Goal: Information Seeking & Learning: Learn about a topic

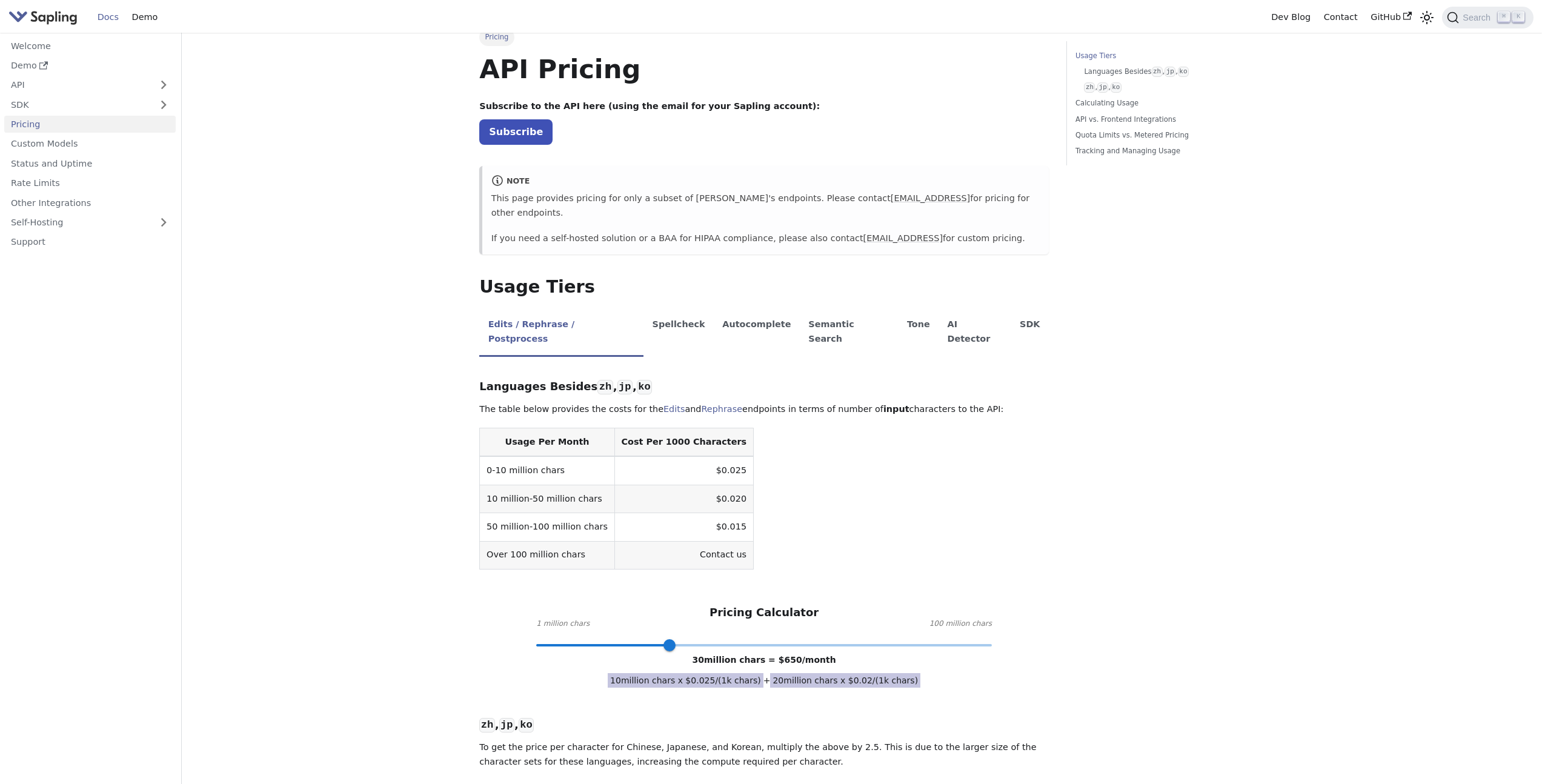
scroll to position [12, 0]
click at [649, 310] on li "Spellcheck" at bounding box center [679, 333] width 71 height 48
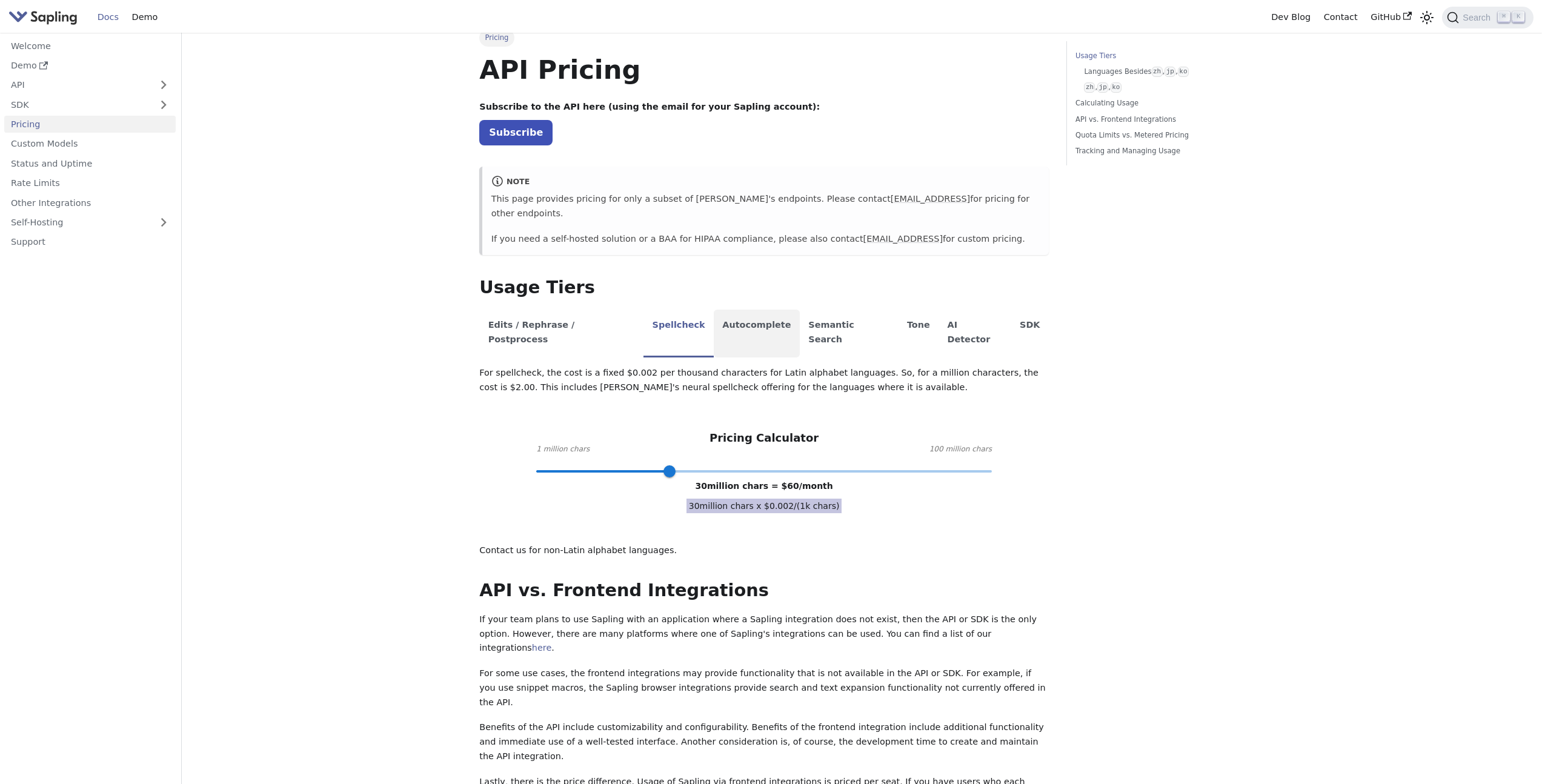
click at [729, 310] on li "Autocomplete" at bounding box center [756, 333] width 86 height 48
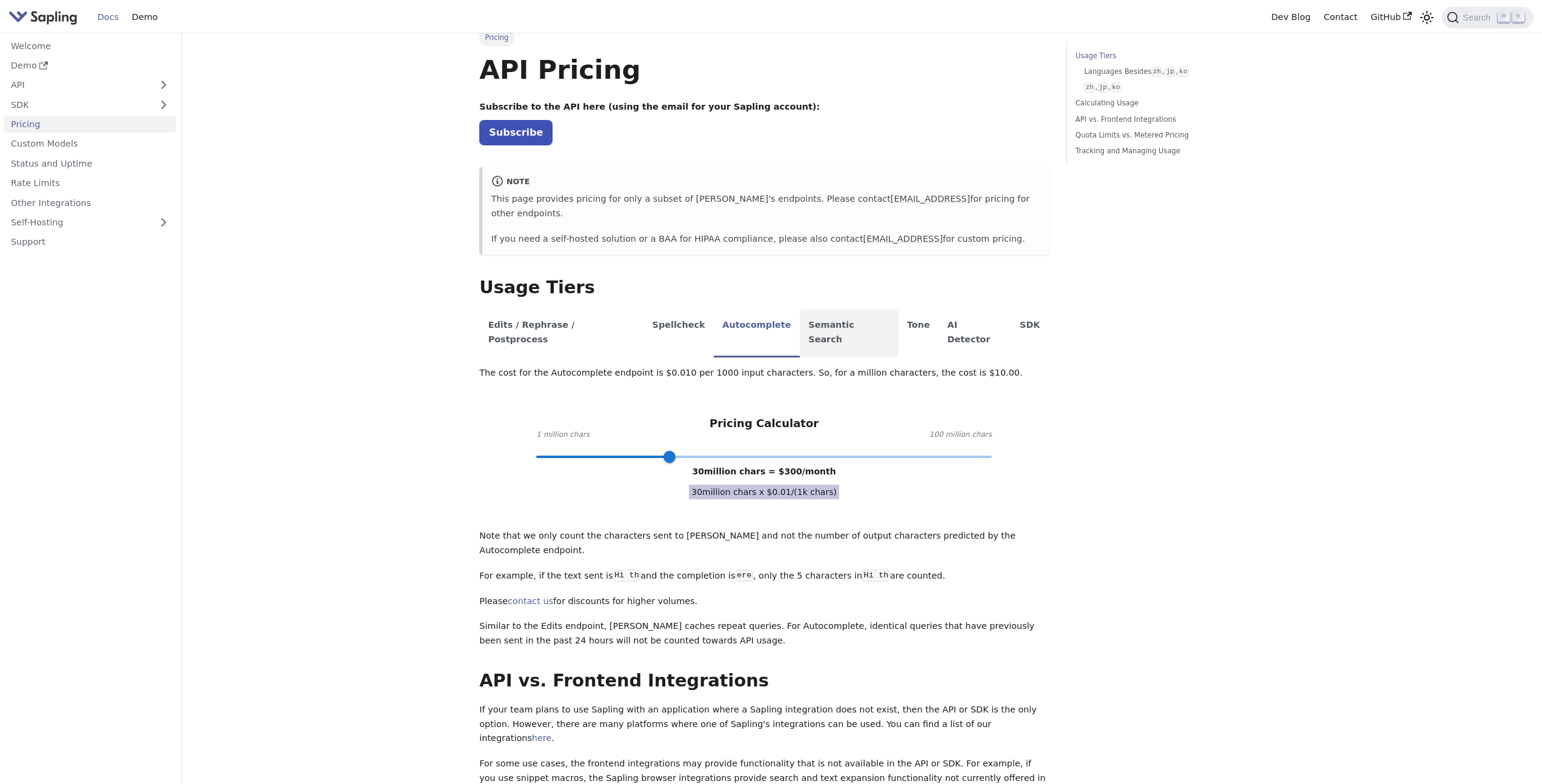
click at [800, 321] on li "Semantic Search" at bounding box center [849, 333] width 99 height 48
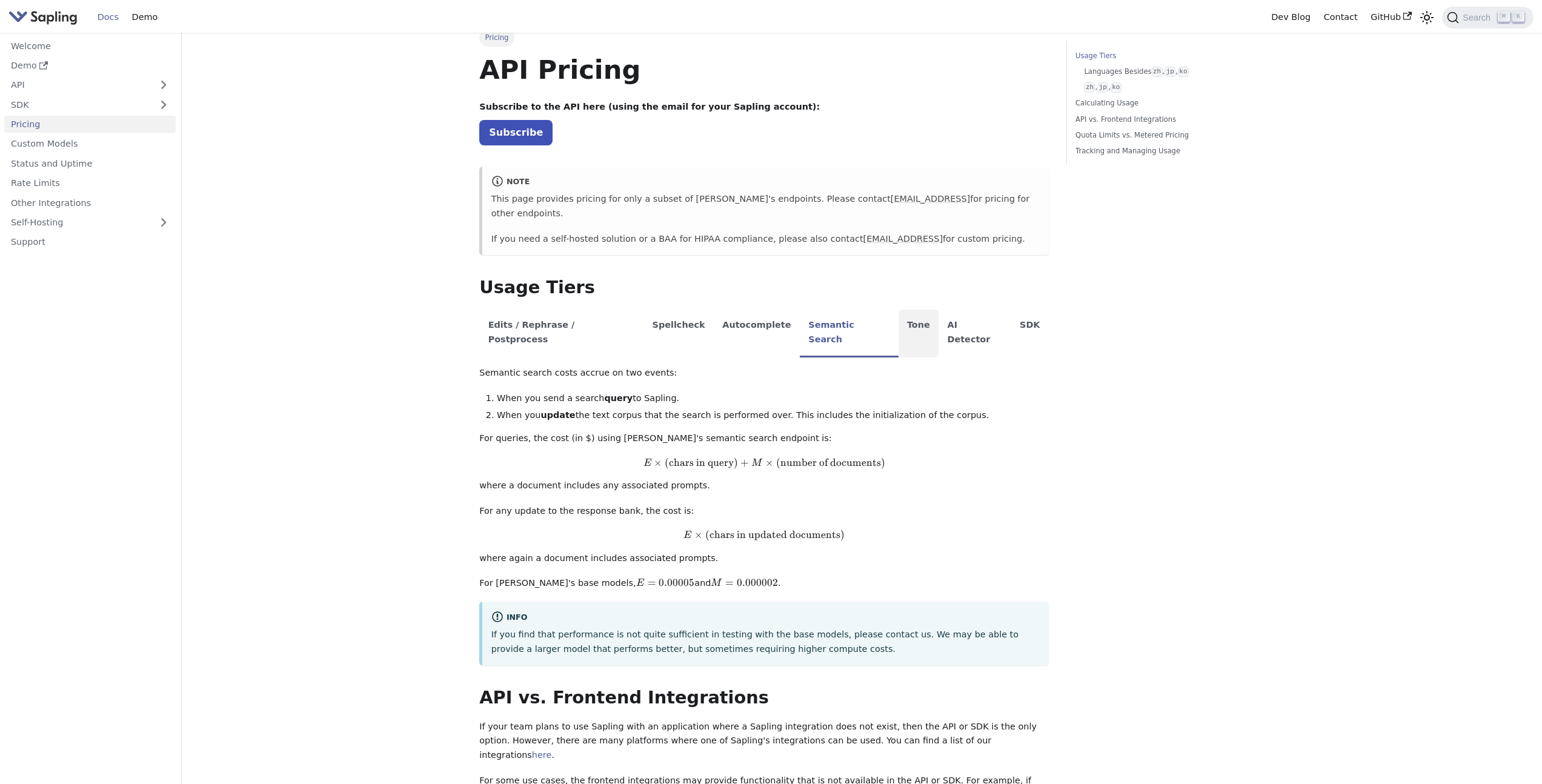
click at [899, 313] on li "Tone" at bounding box center [919, 333] width 40 height 48
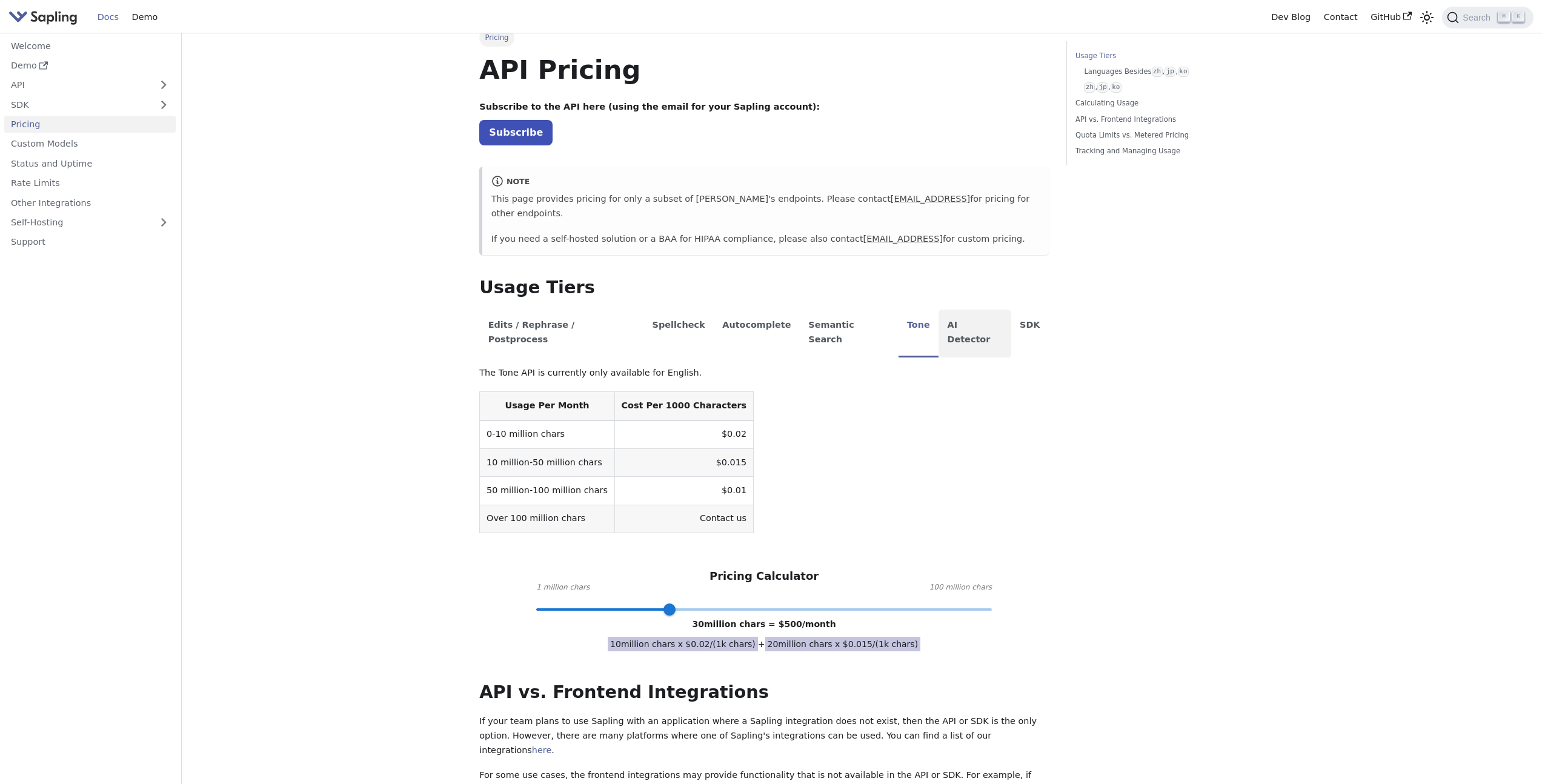
click at [939, 310] on li "AI Detector" at bounding box center [975, 333] width 73 height 48
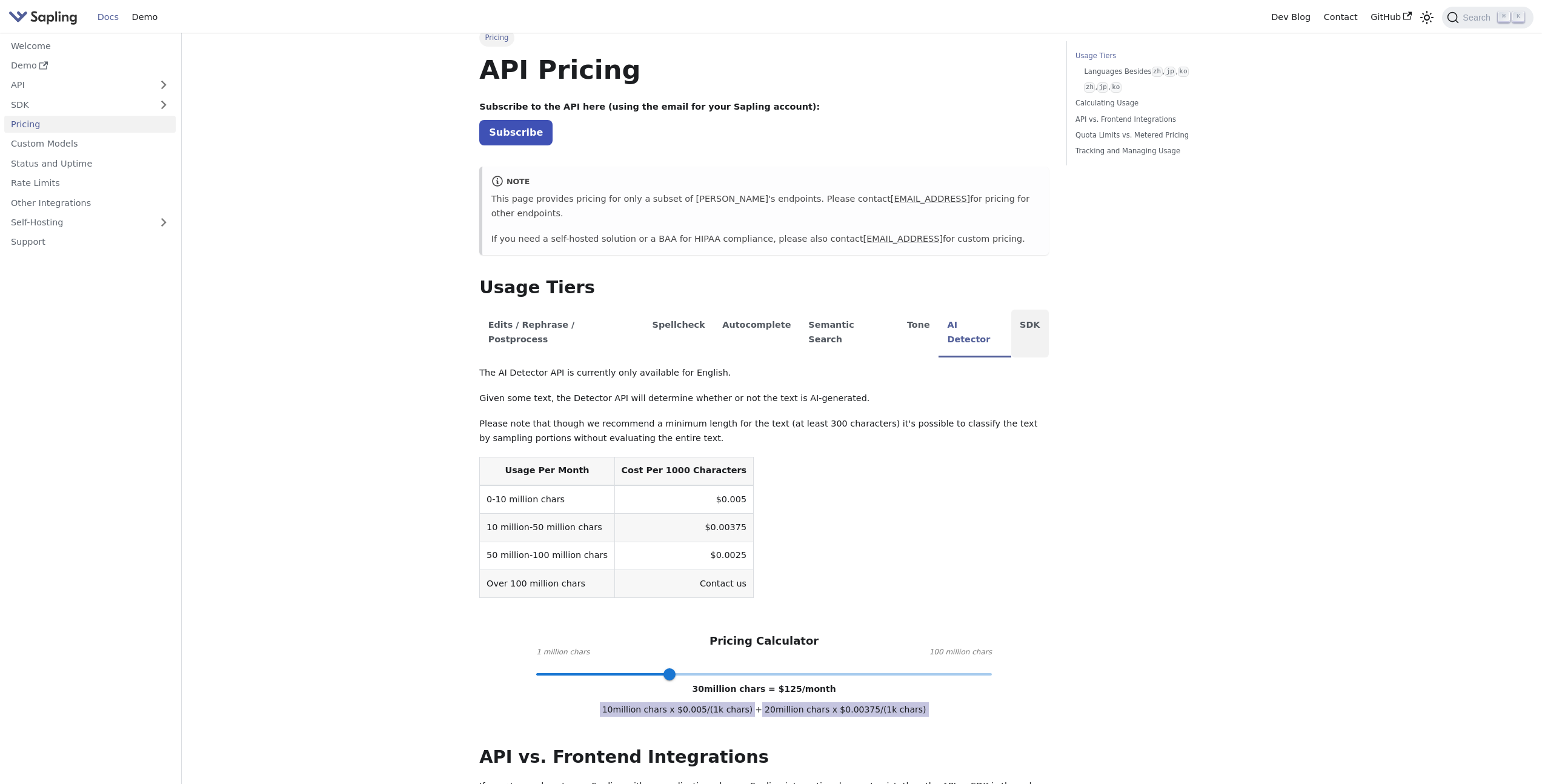
click at [1012, 310] on li "SDK" at bounding box center [1030, 333] width 38 height 48
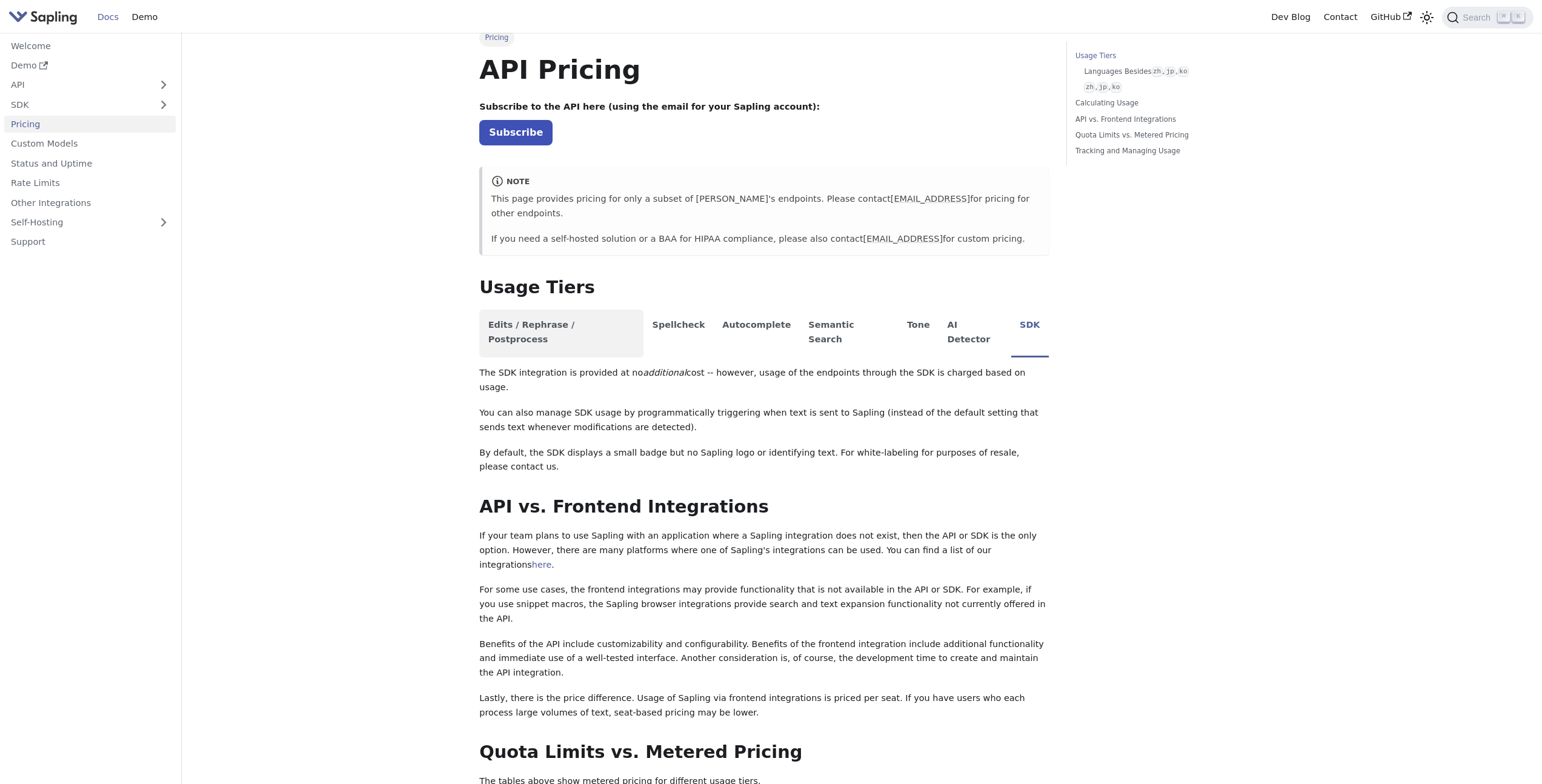
click at [614, 310] on li "Edits / Rephrase / Postprocess" at bounding box center [561, 333] width 164 height 48
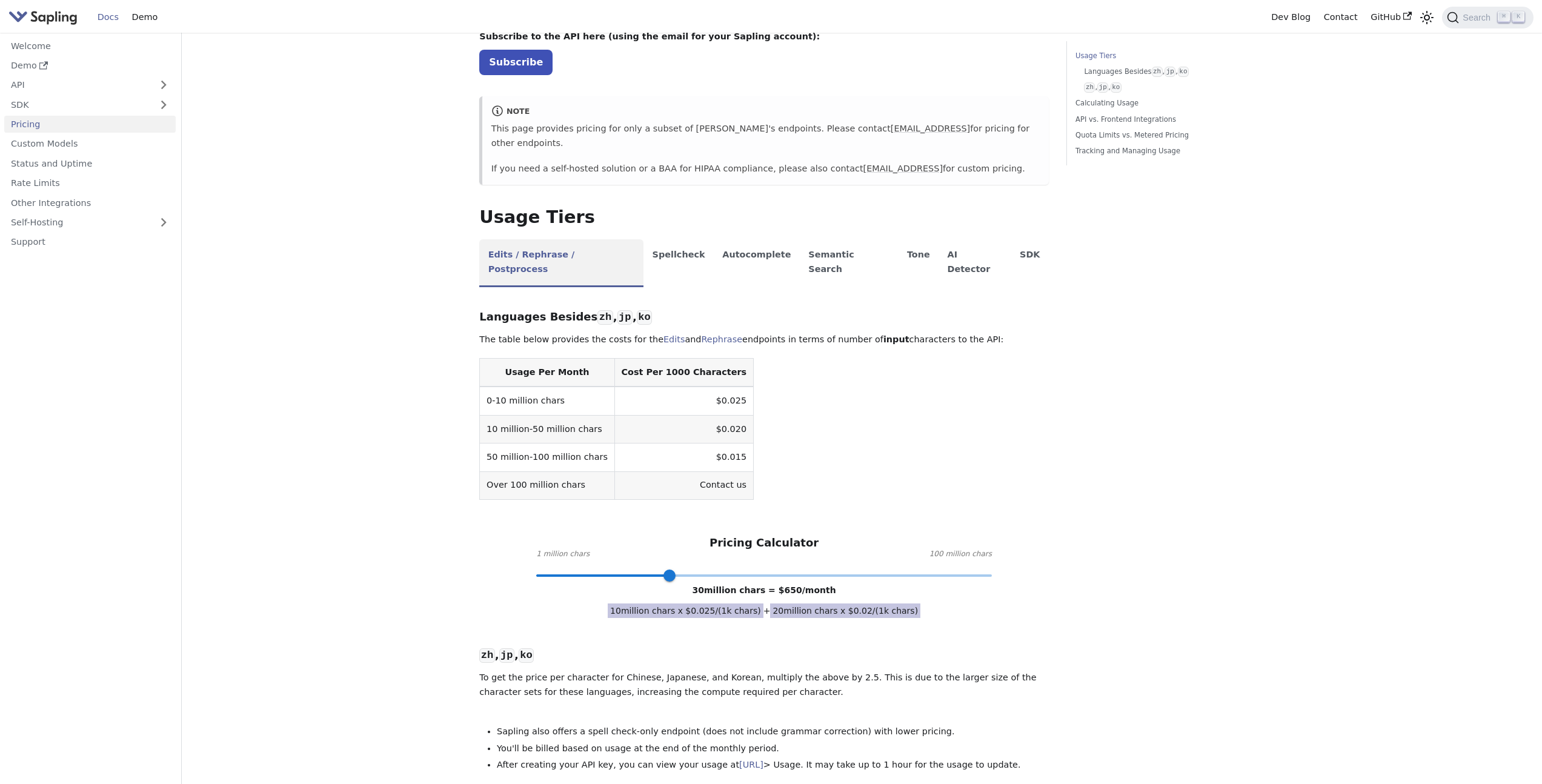
scroll to position [53, 0]
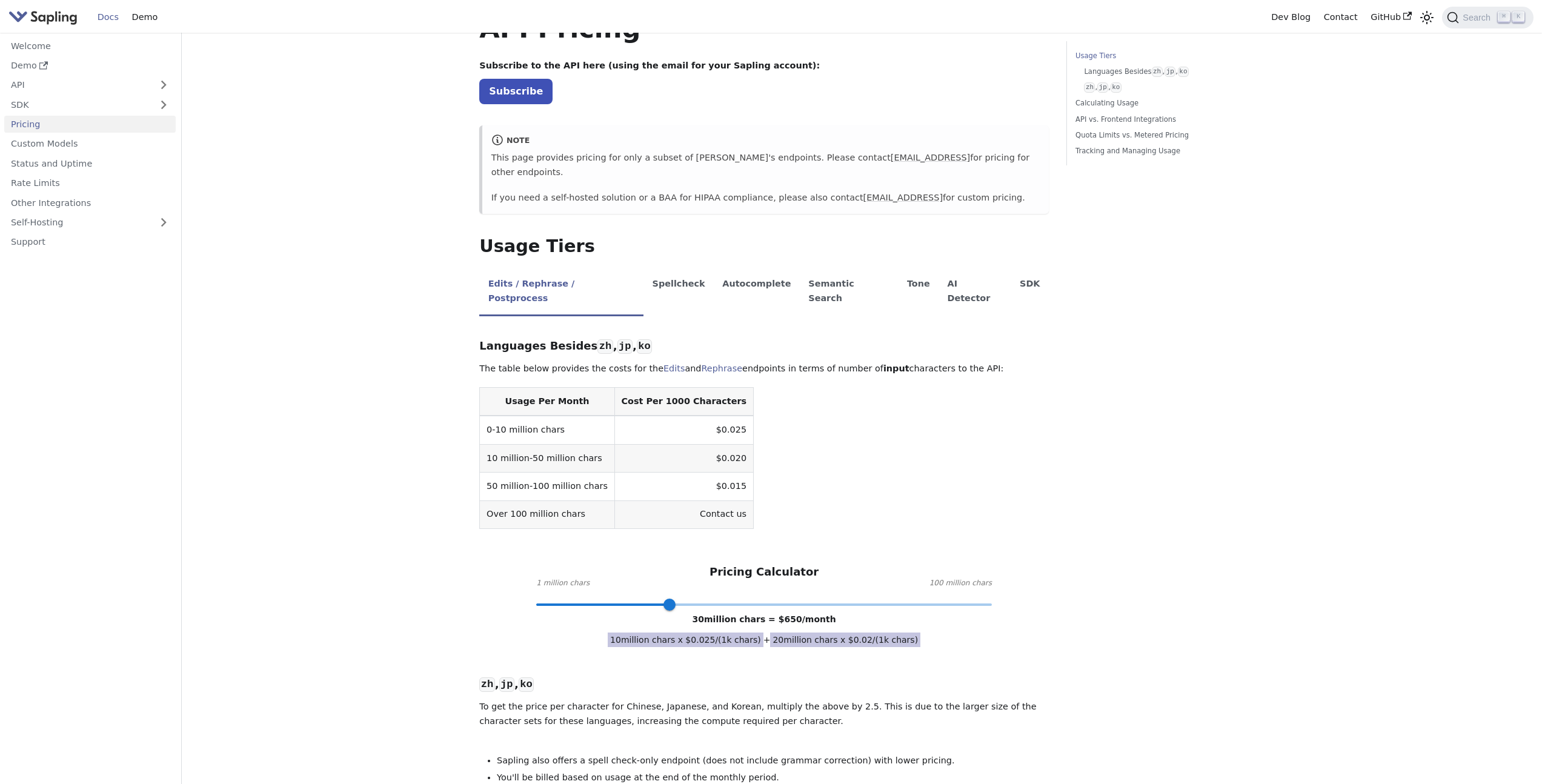
type input "2"
drag, startPoint x: 674, startPoint y: 580, endPoint x: 539, endPoint y: 586, distance: 135.1
click at [539, 599] on span at bounding box center [541, 605] width 12 height 12
click at [644, 276] on li "Spellcheck" at bounding box center [679, 292] width 71 height 48
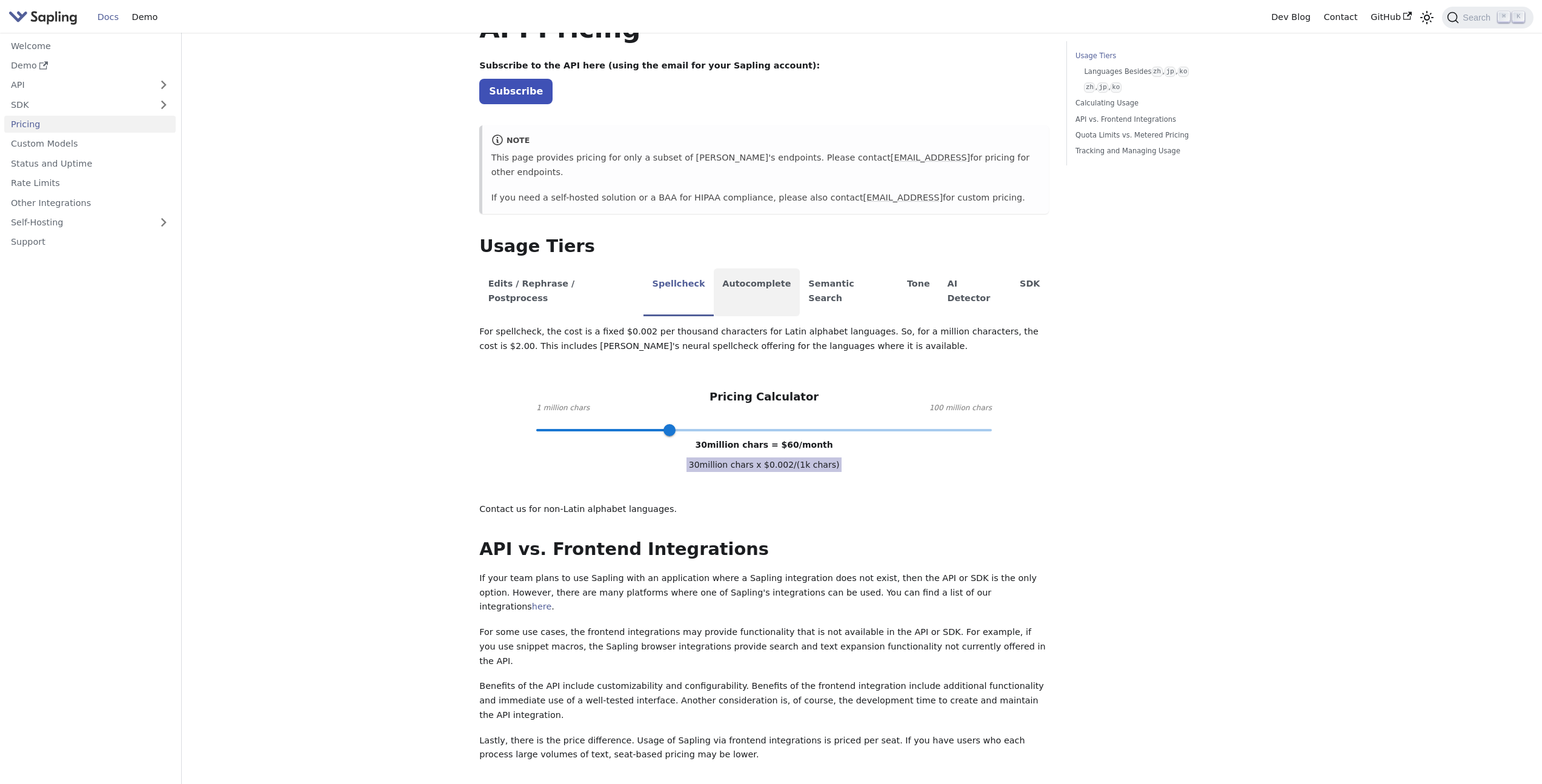
click at [731, 279] on li "Autocomplete" at bounding box center [756, 292] width 86 height 48
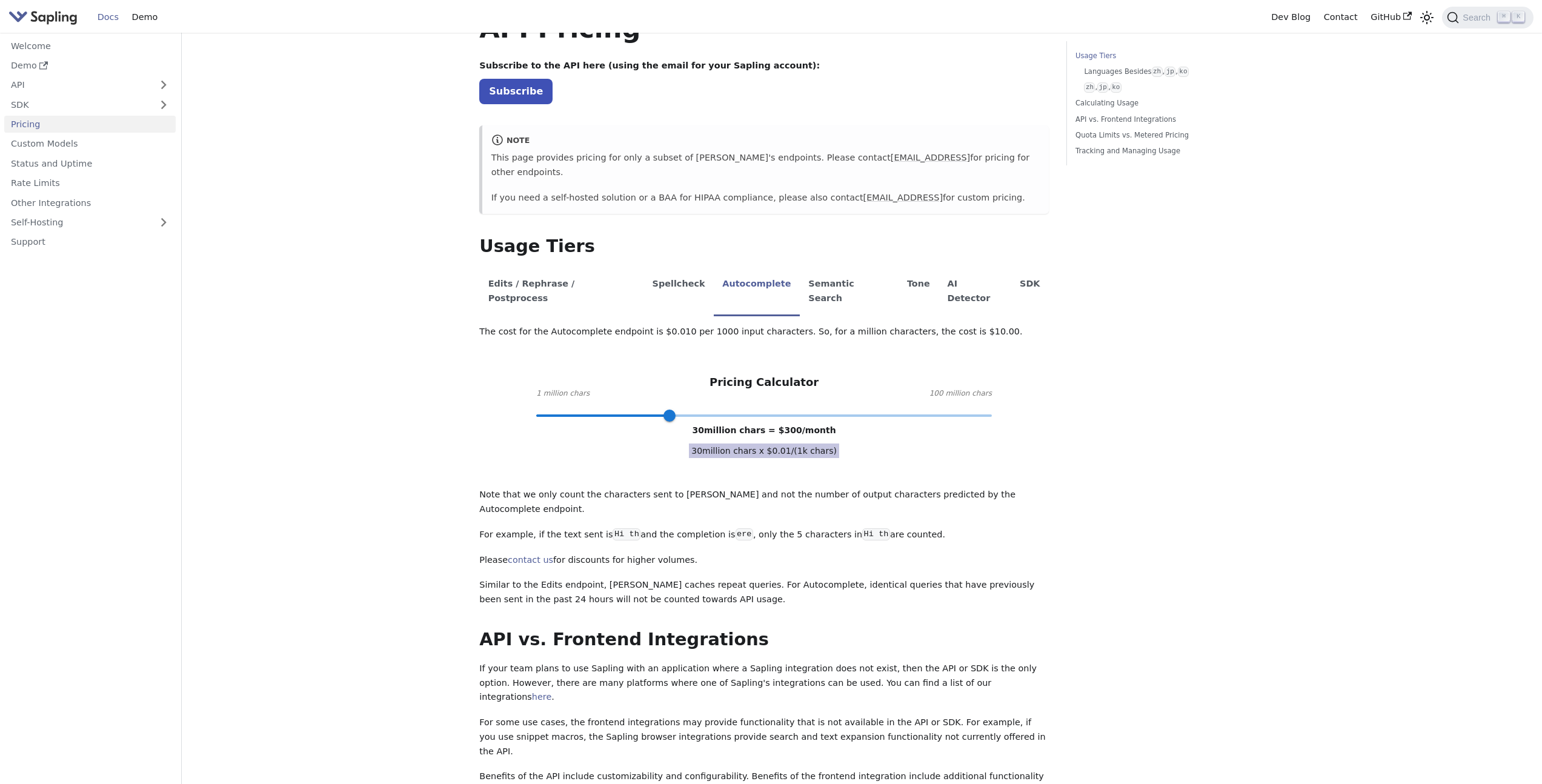
click at [438, 196] on main "Pricing On this page API Pricing Subscribe to the API here (using the email for…" at bounding box center [861, 658] width 1360 height 1356
click at [422, 146] on main "Pricing On this page API Pricing Subscribe to the API here (using the email for…" at bounding box center [861, 658] width 1360 height 1356
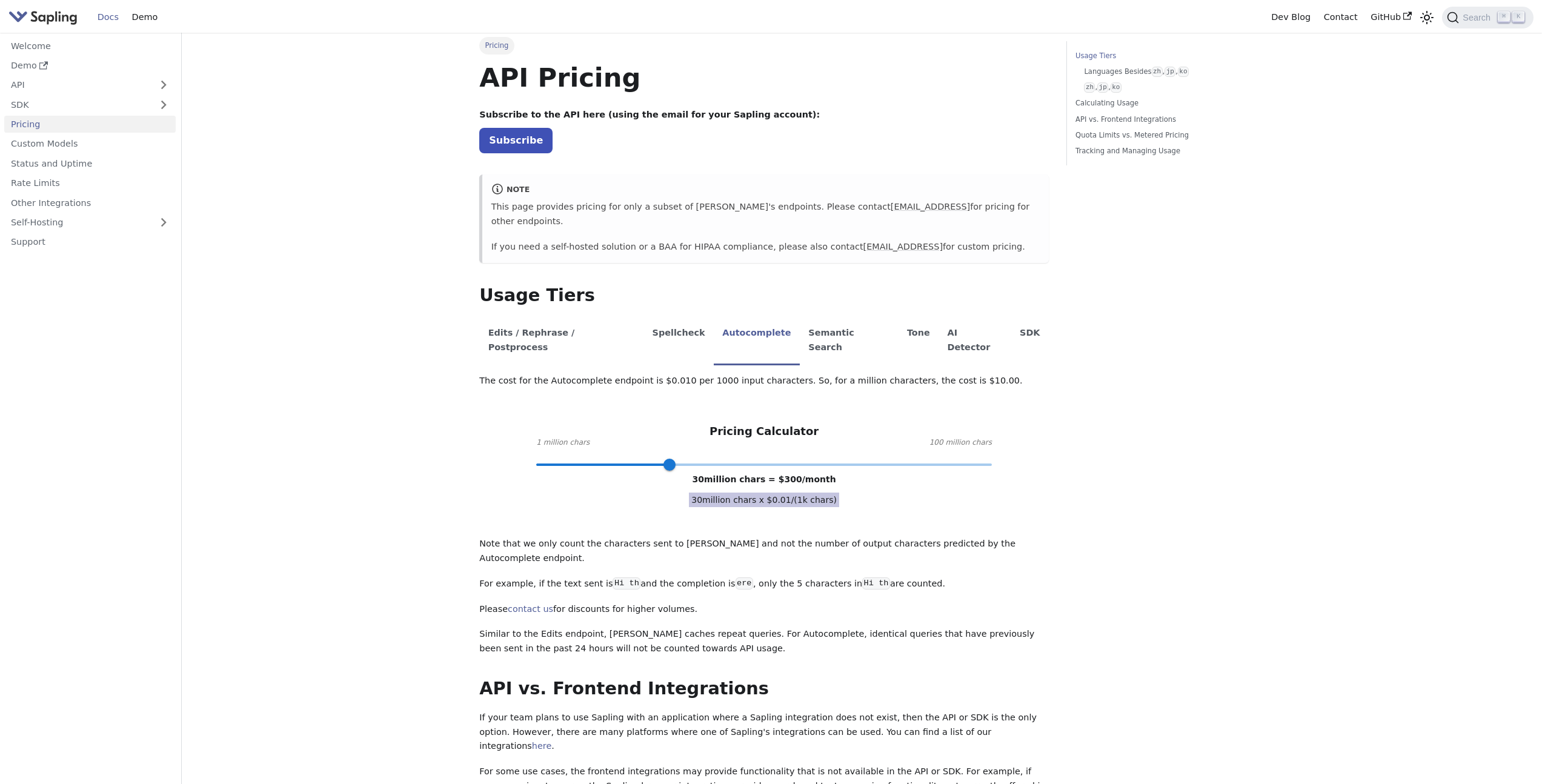
scroll to position [0, 0]
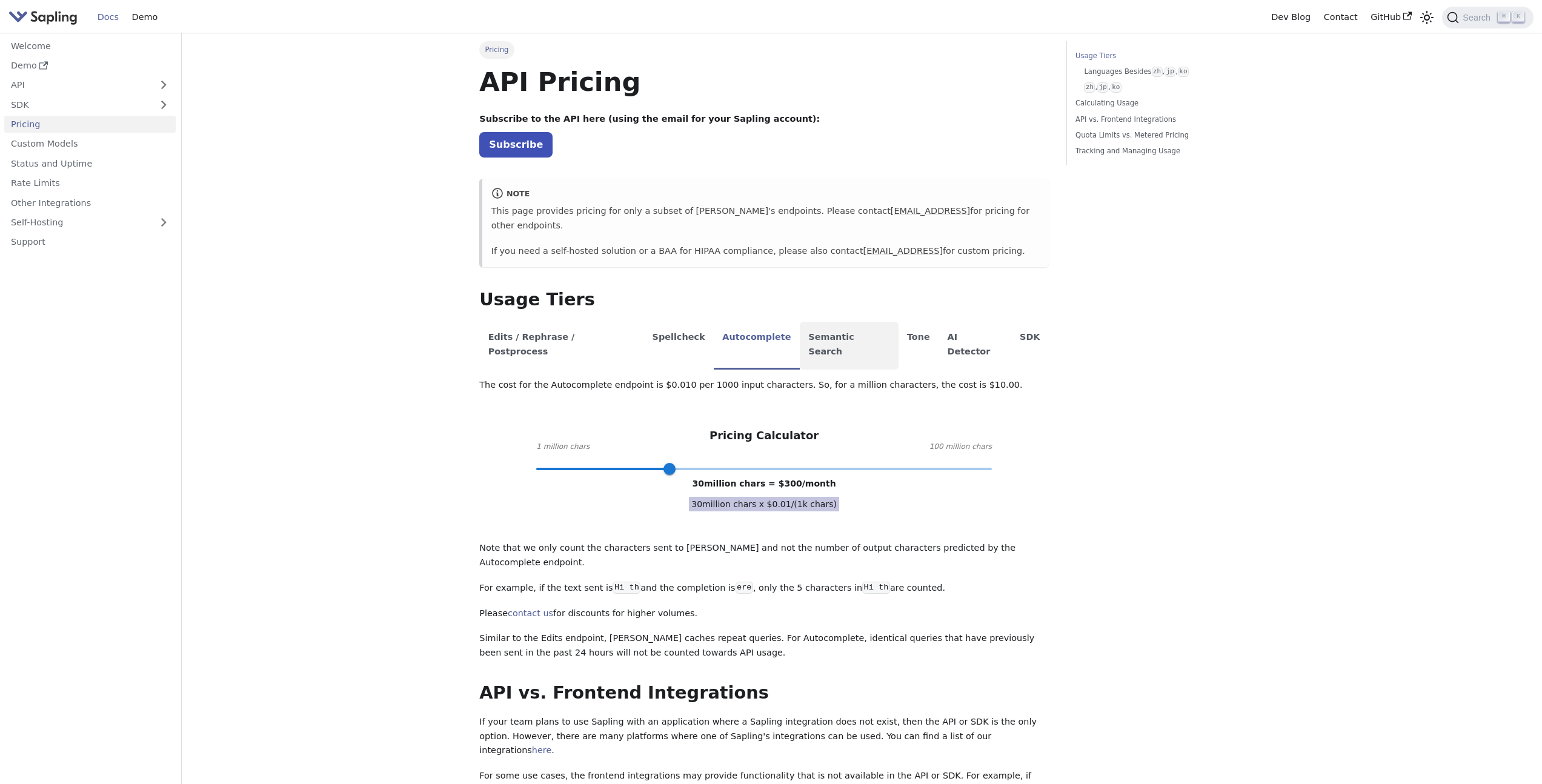
click at [820, 326] on li "Semantic Search" at bounding box center [849, 345] width 99 height 48
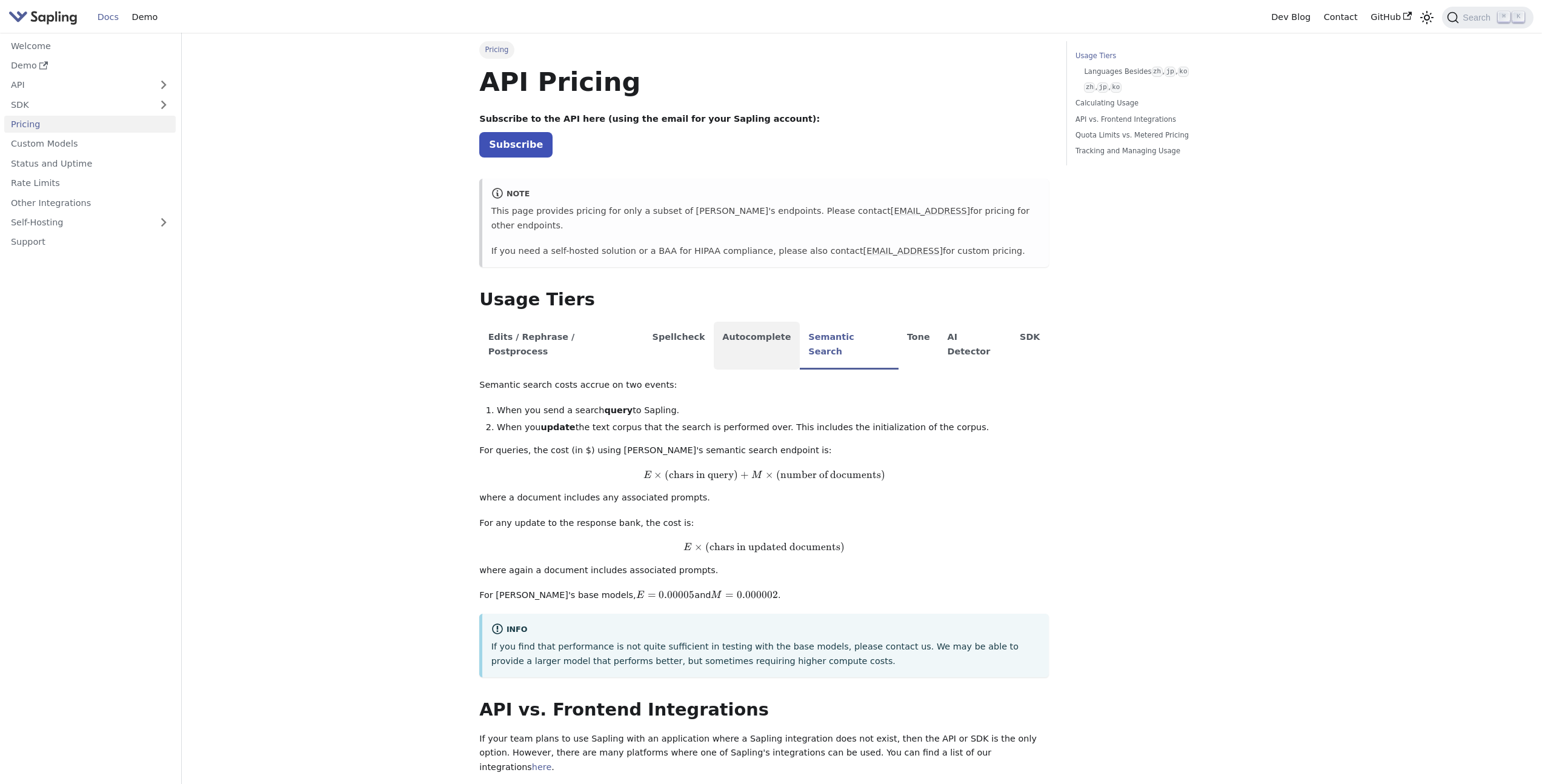
click at [714, 321] on li "Autocomplete" at bounding box center [756, 345] width 86 height 48
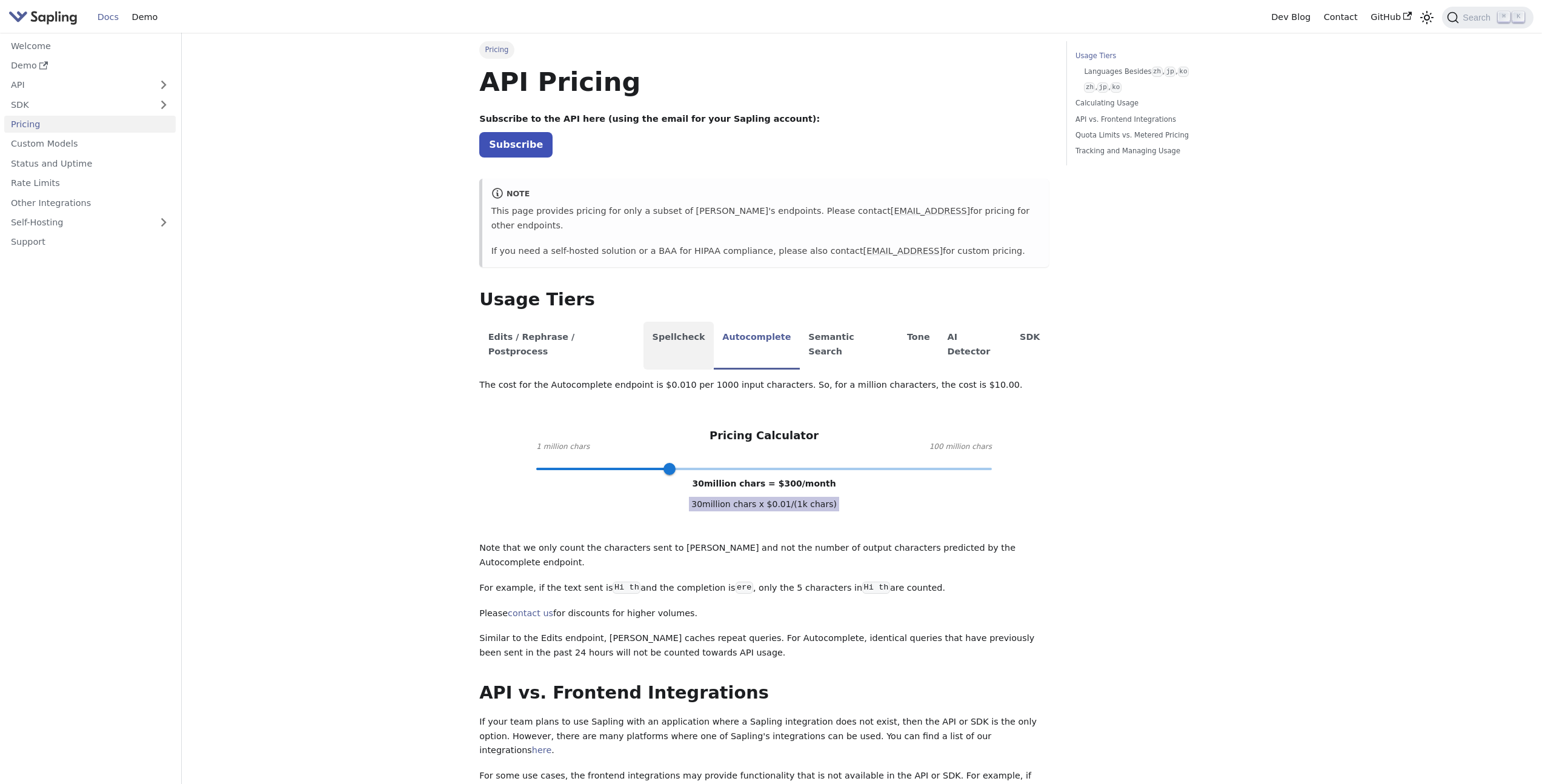
click at [656, 321] on li "Spellcheck" at bounding box center [679, 345] width 71 height 48
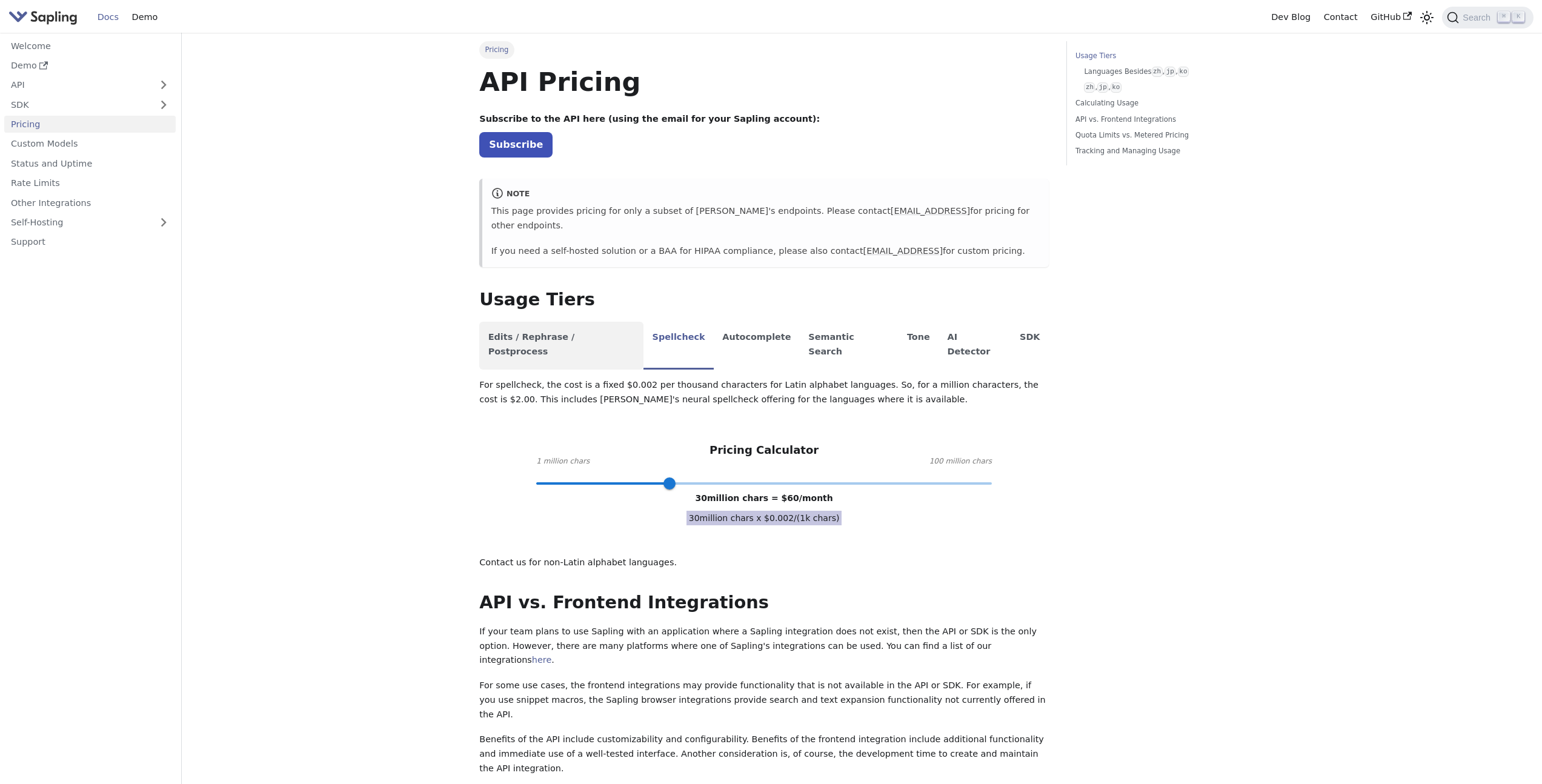
click at [586, 325] on li "Edits / Rephrase / Postprocess" at bounding box center [561, 345] width 164 height 48
